Goal: Transaction & Acquisition: Subscribe to service/newsletter

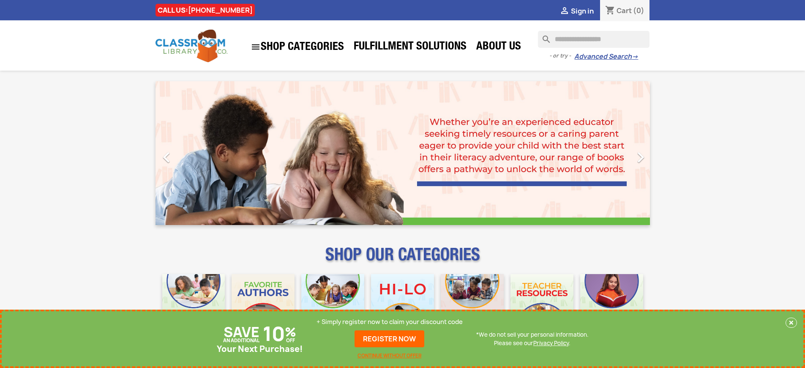
click at [390, 322] on p "+ Simply register now to claim your discount code" at bounding box center [390, 322] width 146 height 8
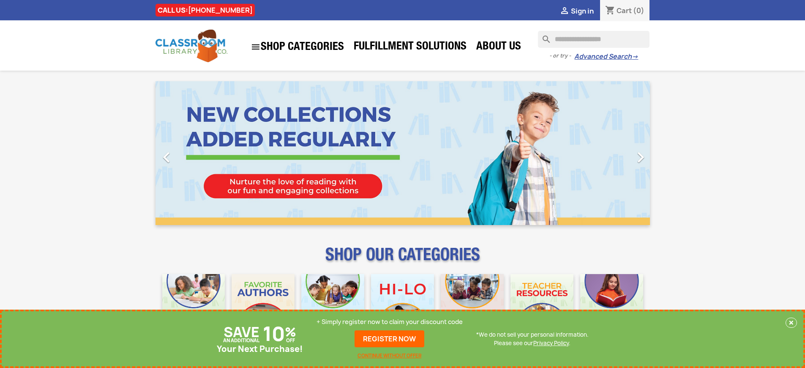
click at [390, 322] on p "+ Simply register now to claim your discount code" at bounding box center [390, 322] width 146 height 8
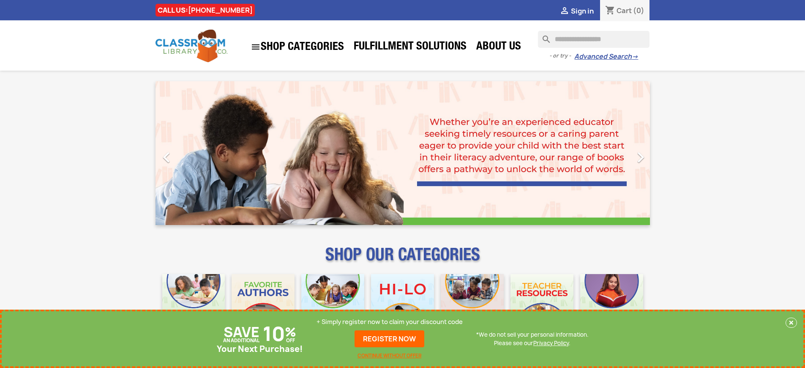
click at [390, 322] on p "+ Simply register now to claim your discount code" at bounding box center [390, 322] width 146 height 8
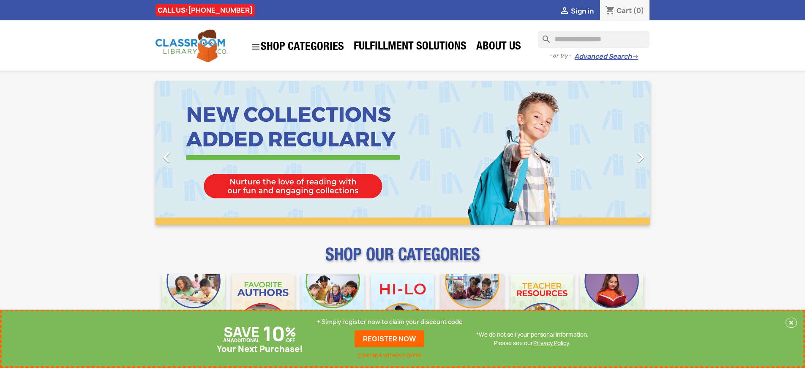
click at [390, 322] on p "+ Simply register now to claim your discount code" at bounding box center [390, 322] width 146 height 8
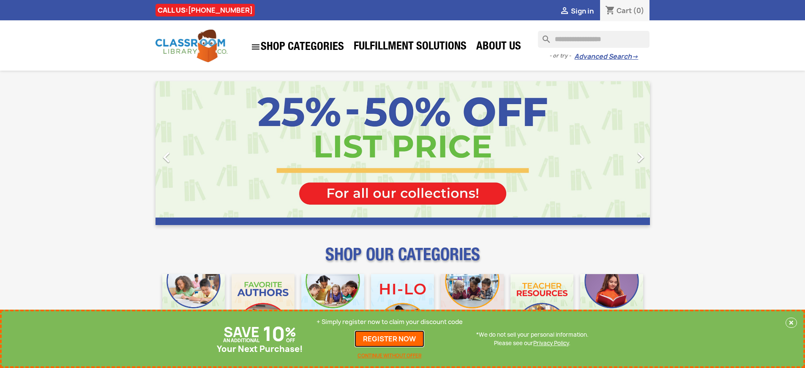
click at [390, 339] on link "REGISTER NOW" at bounding box center [390, 338] width 70 height 17
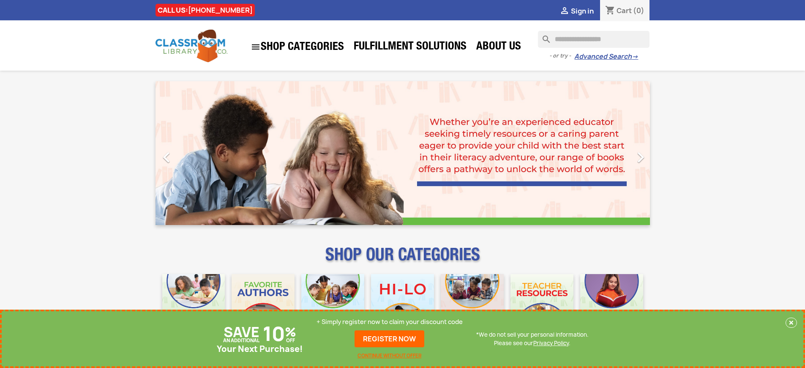
click at [390, 322] on p "+ Simply register now to claim your discount code" at bounding box center [390, 322] width 146 height 8
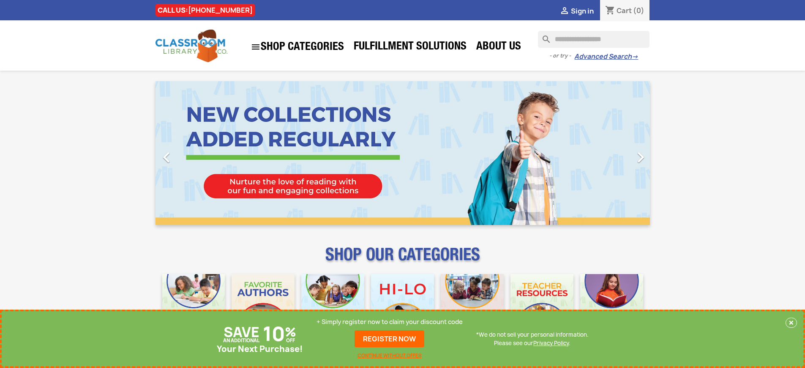
click at [390, 322] on p "+ Simply register now to claim your discount code" at bounding box center [390, 322] width 146 height 8
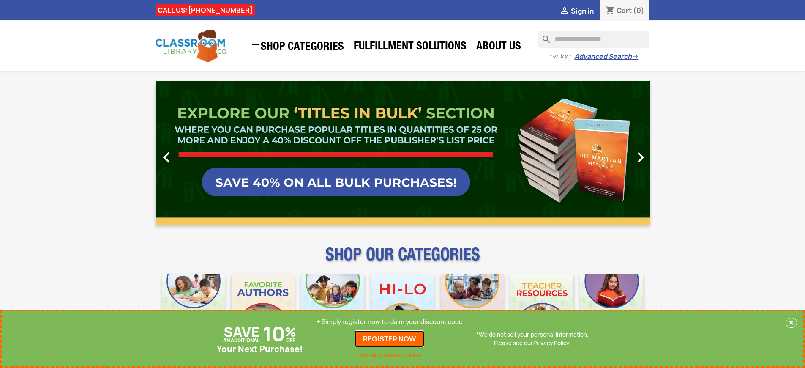
click at [390, 339] on link "REGISTER NOW" at bounding box center [390, 338] width 70 height 17
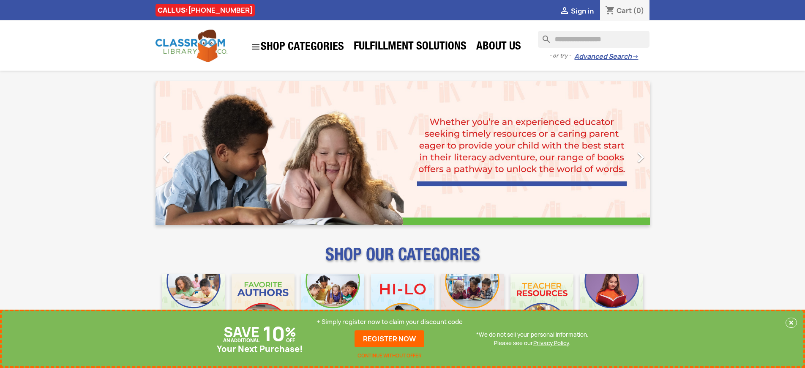
click at [390, 322] on p "+ Simply register now to claim your discount code" at bounding box center [390, 322] width 146 height 8
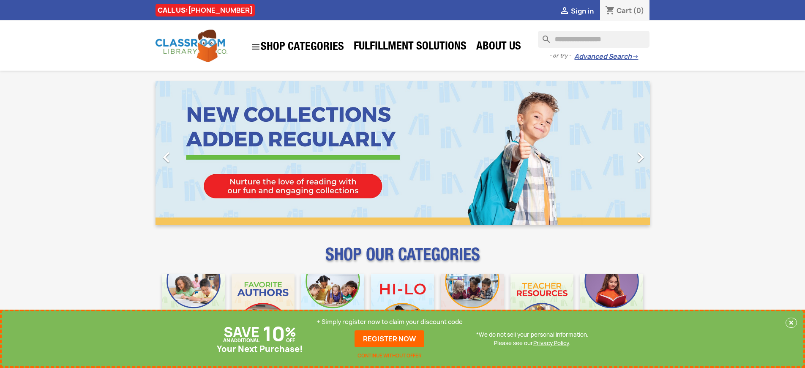
click at [390, 322] on p "+ Simply register now to claim your discount code" at bounding box center [390, 322] width 146 height 8
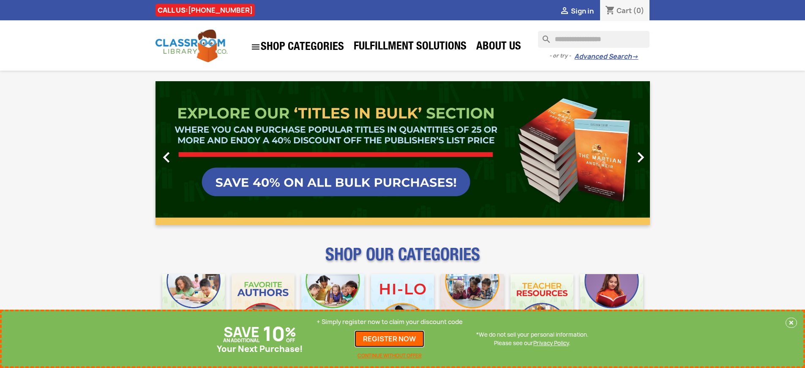
click at [390, 339] on link "REGISTER NOW" at bounding box center [390, 338] width 70 height 17
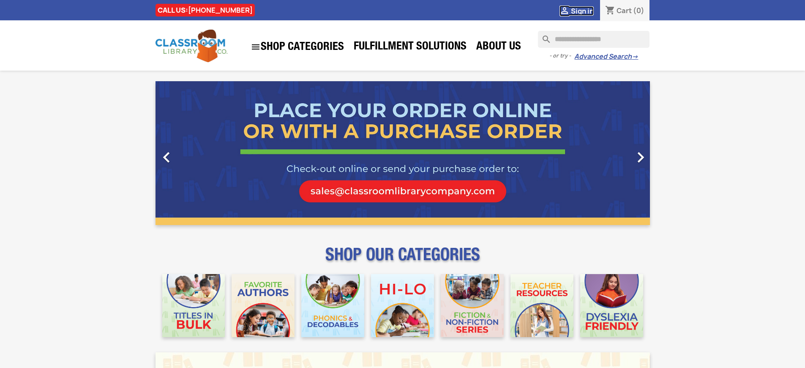
click at [582, 11] on span "Sign in" at bounding box center [582, 10] width 23 height 9
